Goal: Find specific page/section: Find specific page/section

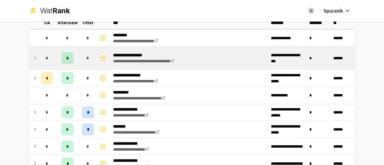
scroll to position [43, 0]
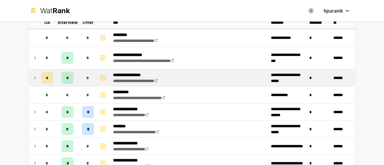
click at [33, 75] on icon at bounding box center [35, 77] width 5 height 7
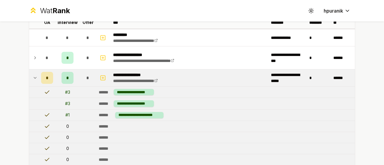
click at [33, 77] on icon at bounding box center [35, 77] width 5 height 7
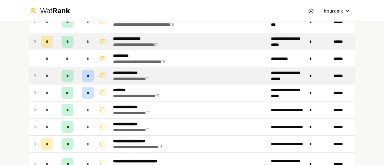
scroll to position [81, 0]
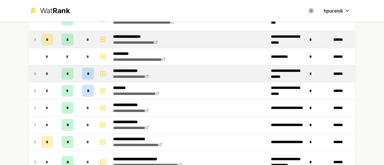
click at [33, 74] on icon at bounding box center [35, 73] width 5 height 7
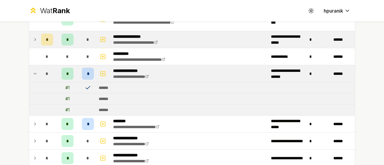
click at [33, 74] on icon at bounding box center [35, 73] width 5 height 7
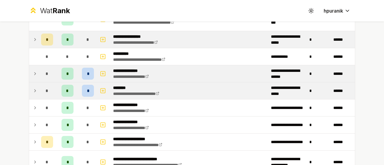
click at [34, 89] on icon at bounding box center [35, 90] width 5 height 7
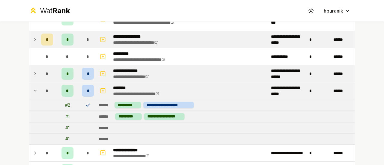
click at [34, 89] on icon at bounding box center [35, 90] width 5 height 7
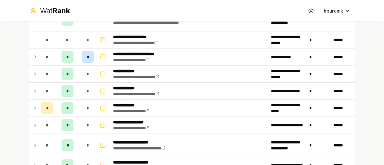
scroll to position [224, 0]
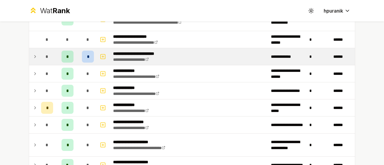
click at [33, 54] on icon at bounding box center [35, 56] width 5 height 7
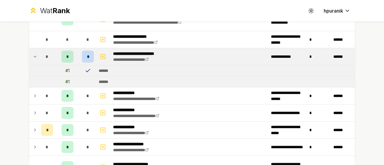
click at [33, 54] on icon at bounding box center [35, 56] width 5 height 7
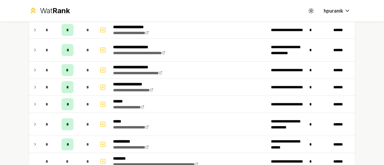
scroll to position [319, 0]
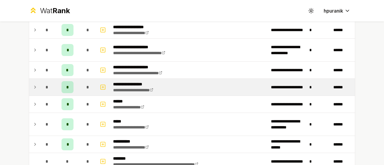
click at [33, 87] on icon at bounding box center [35, 87] width 5 height 7
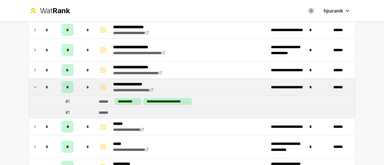
click at [33, 84] on icon at bounding box center [35, 87] width 5 height 7
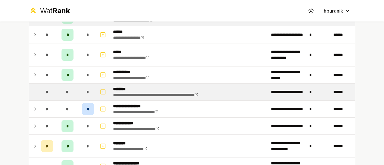
scroll to position [389, 0]
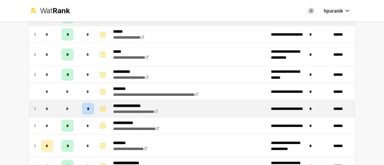
click at [39, 109] on td "*" at bounding box center [47, 108] width 17 height 17
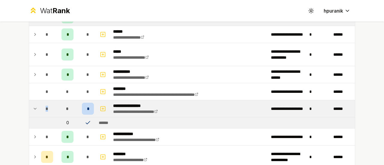
click at [39, 109] on td "*" at bounding box center [47, 108] width 17 height 17
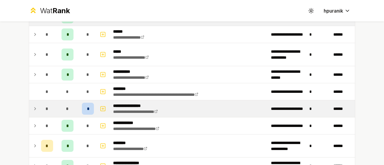
click at [241, 109] on td "**********" at bounding box center [190, 108] width 158 height 17
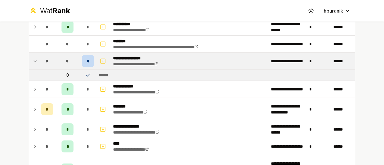
scroll to position [436, 0]
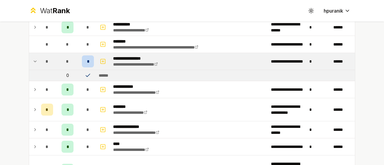
click at [33, 58] on icon at bounding box center [35, 61] width 5 height 7
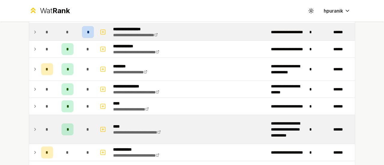
scroll to position [464, 0]
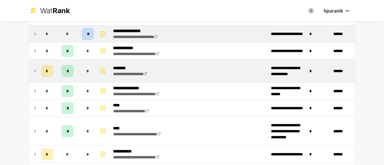
click at [34, 71] on icon at bounding box center [35, 70] width 5 height 7
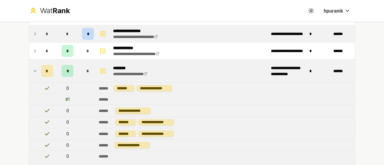
click at [33, 69] on icon at bounding box center [35, 70] width 5 height 7
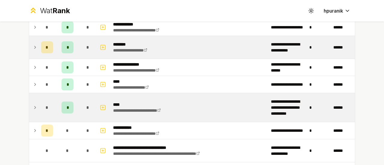
scroll to position [487, 0]
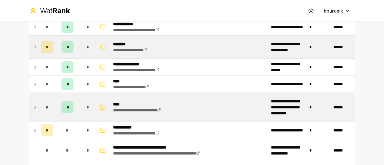
click at [33, 104] on icon at bounding box center [35, 107] width 5 height 7
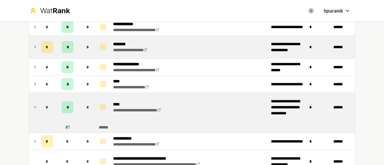
click at [33, 104] on icon at bounding box center [35, 107] width 5 height 7
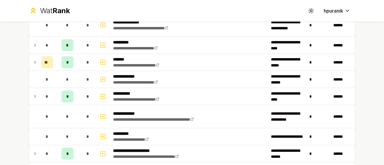
scroll to position [694, 0]
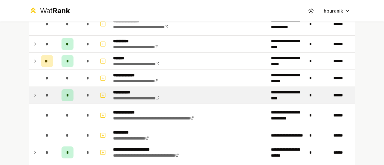
click at [29, 91] on td at bounding box center [34, 95] width 10 height 17
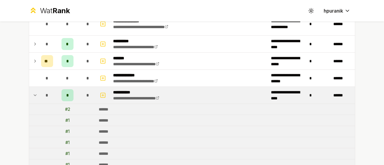
click at [33, 92] on icon at bounding box center [35, 95] width 5 height 7
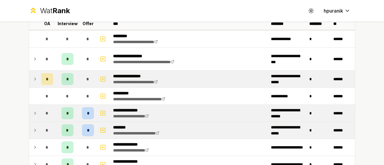
scroll to position [23, 0]
